Goal: Navigation & Orientation: Find specific page/section

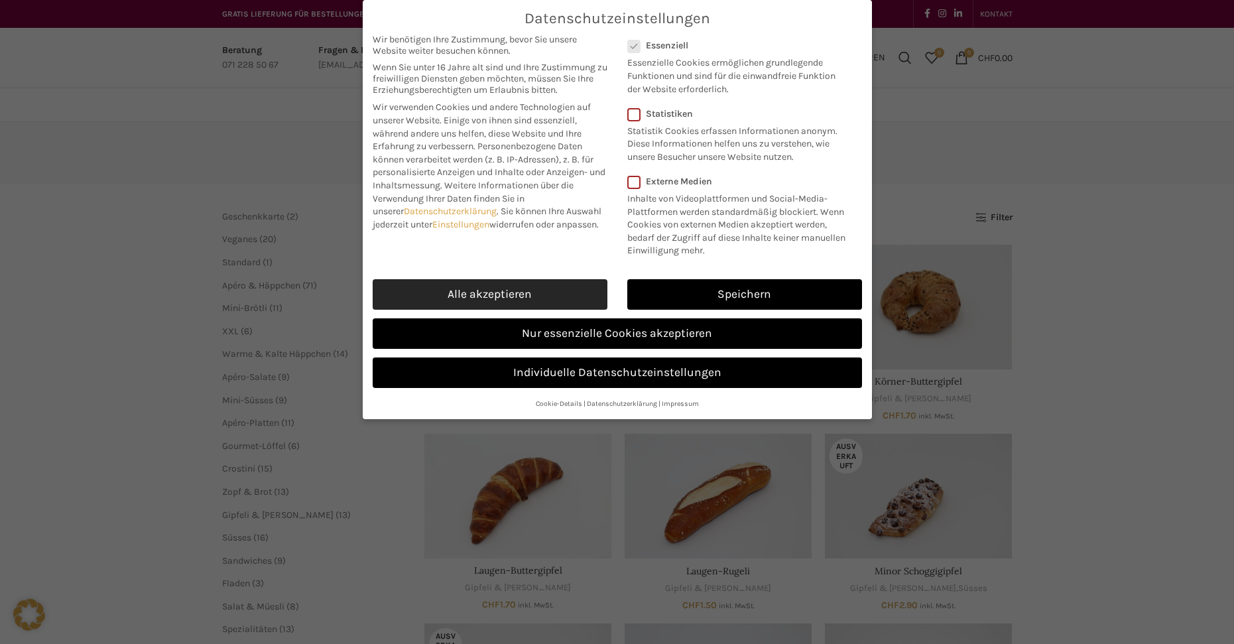
click at [546, 295] on link "Alle akzeptieren" at bounding box center [490, 294] width 235 height 30
checkbox input "true"
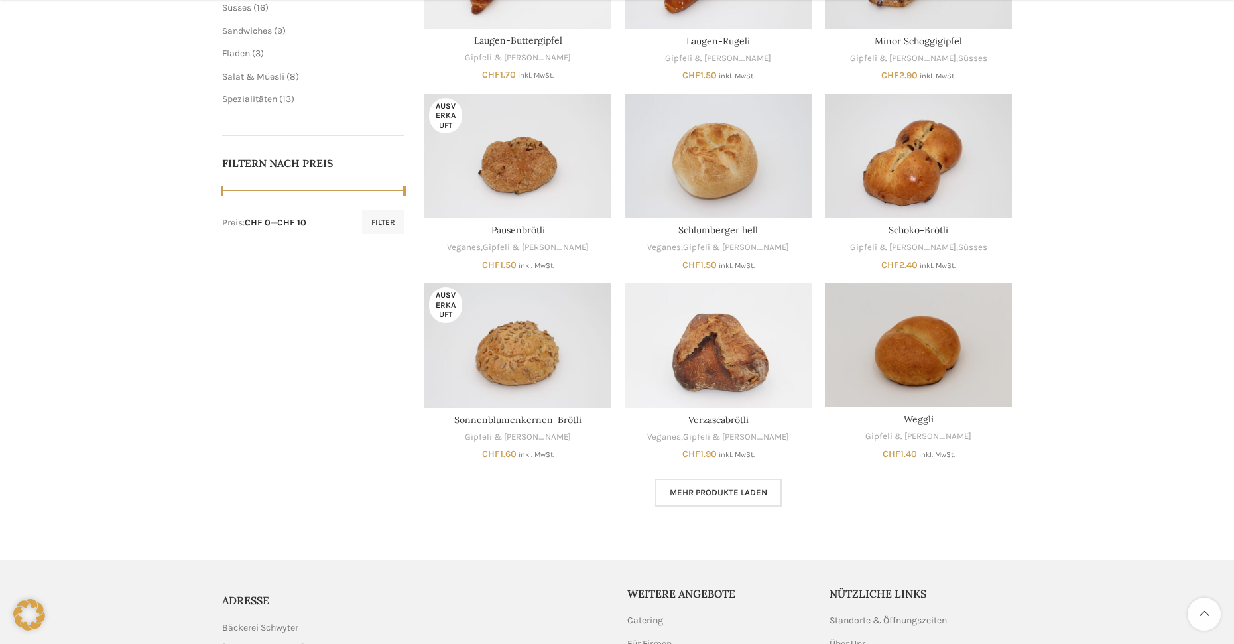
scroll to position [530, 0]
click at [760, 500] on link "Mehr Produkte laden" at bounding box center [718, 492] width 127 height 28
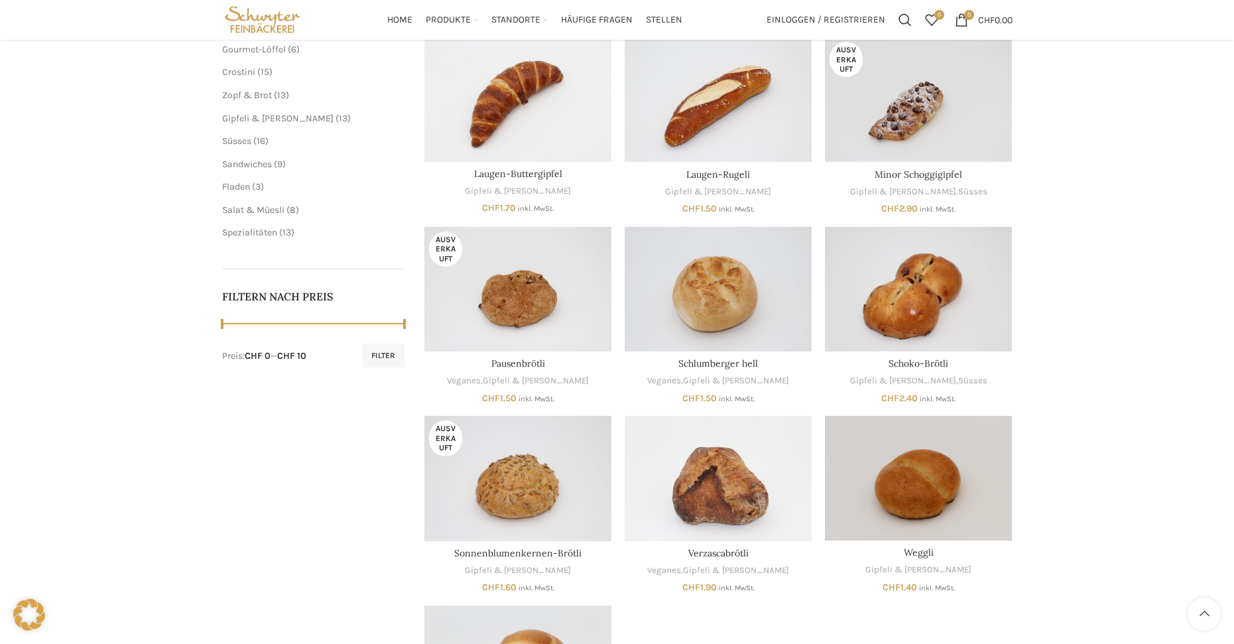
scroll to position [265, 0]
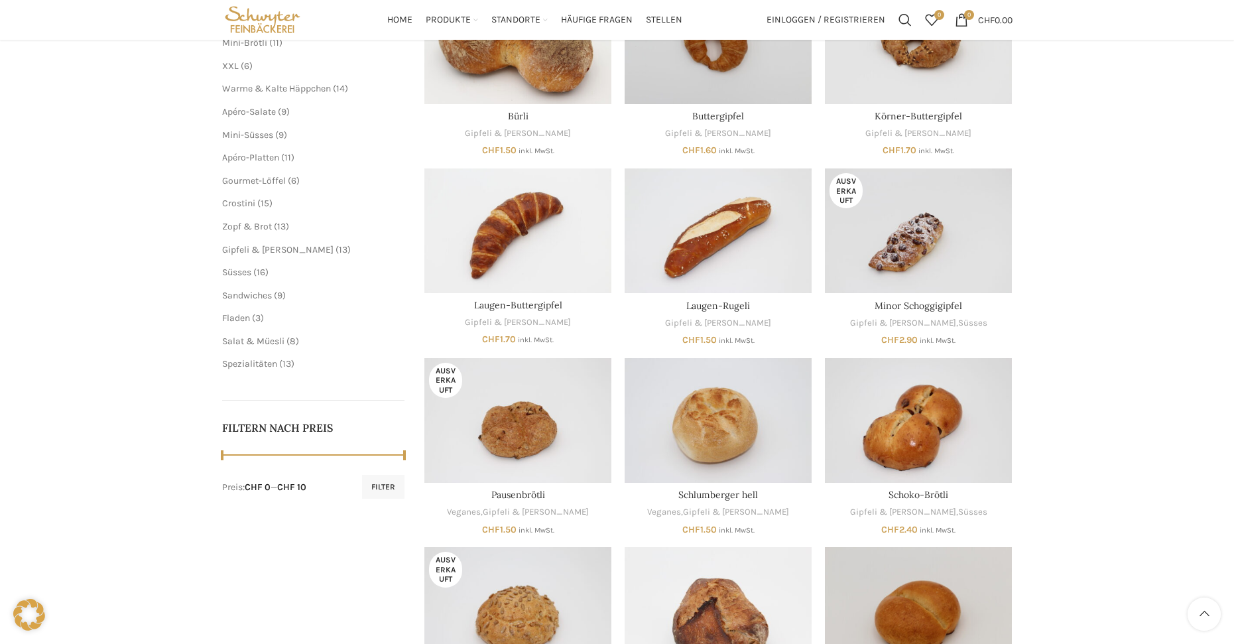
click at [339, 247] on span "13" at bounding box center [343, 249] width 9 height 11
click at [273, 250] on span "Gipfeli & [PERSON_NAME]" at bounding box center [277, 249] width 111 height 11
